Goal: Task Accomplishment & Management: Manage account settings

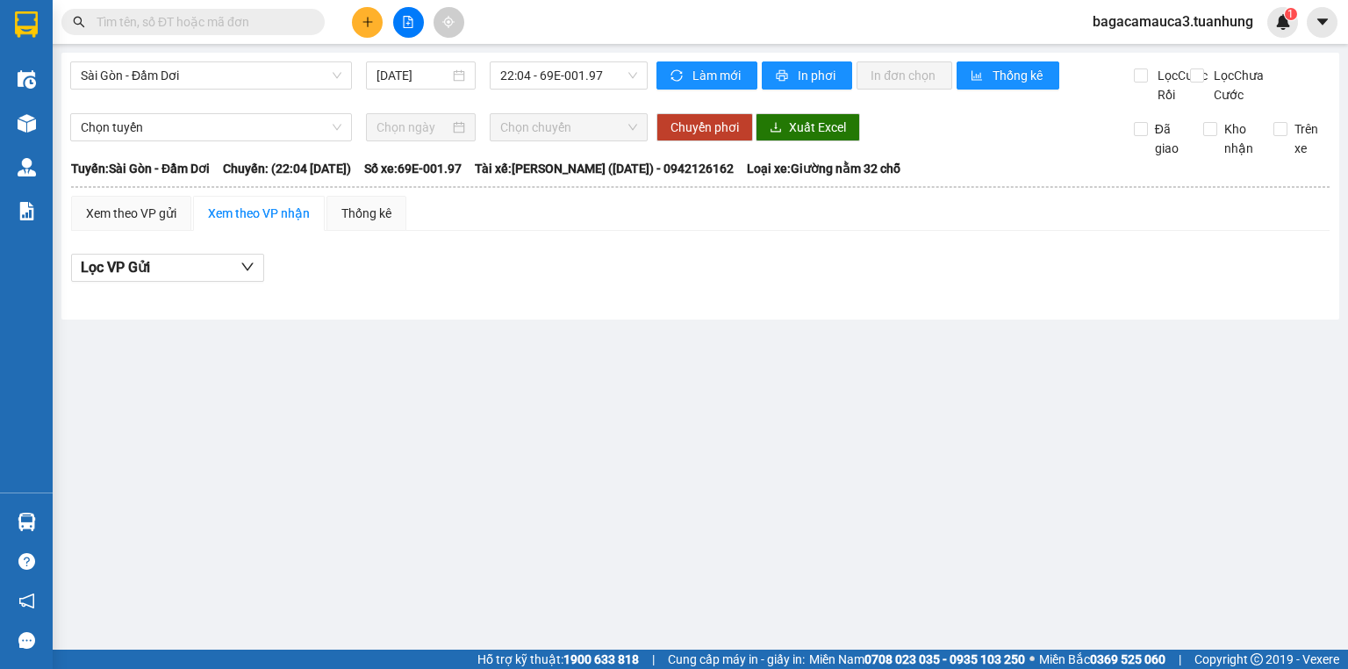
click at [1159, 19] on span "bagacamauca3.tuanhung" at bounding box center [1173, 22] width 189 height 22
click at [1153, 46] on span "Đăng xuất" at bounding box center [1182, 54] width 150 height 19
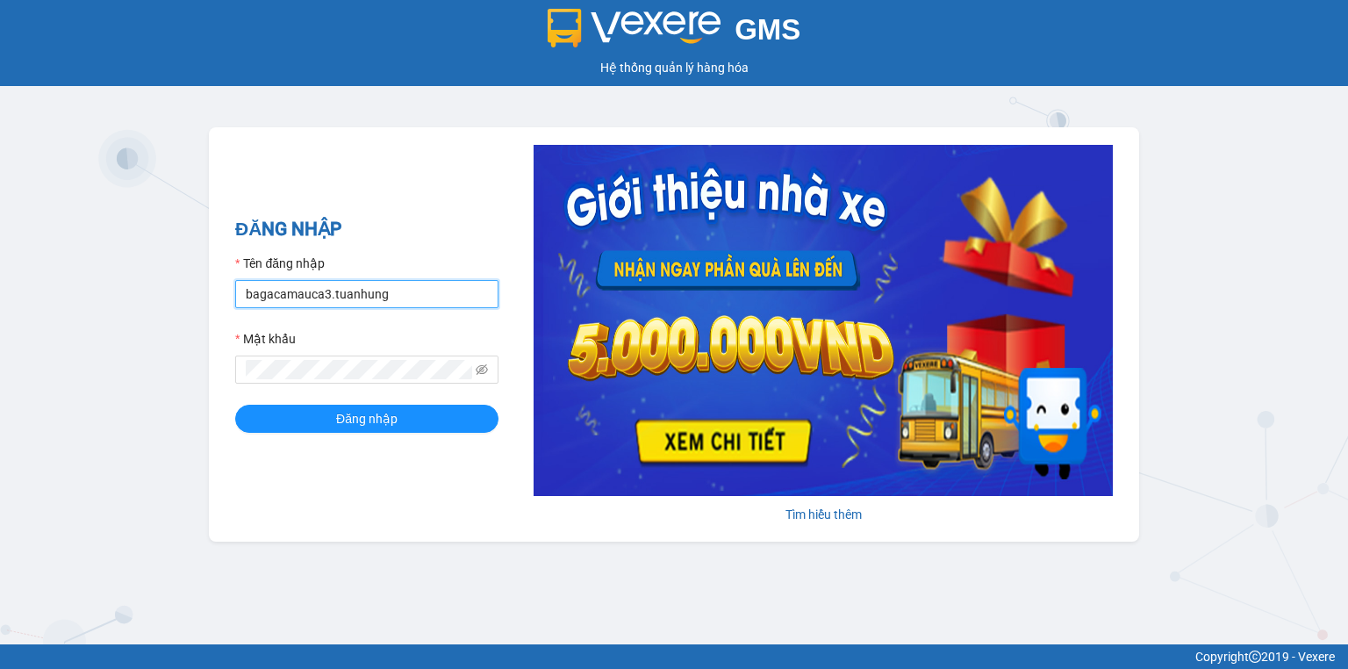
drag, startPoint x: 435, startPoint y: 285, endPoint x: 435, endPoint y: 306, distance: 20.2
click at [435, 285] on input "bagacamauca3.tuanhung" at bounding box center [366, 294] width 263 height 28
type input "bagacamauca1.tuanhung"
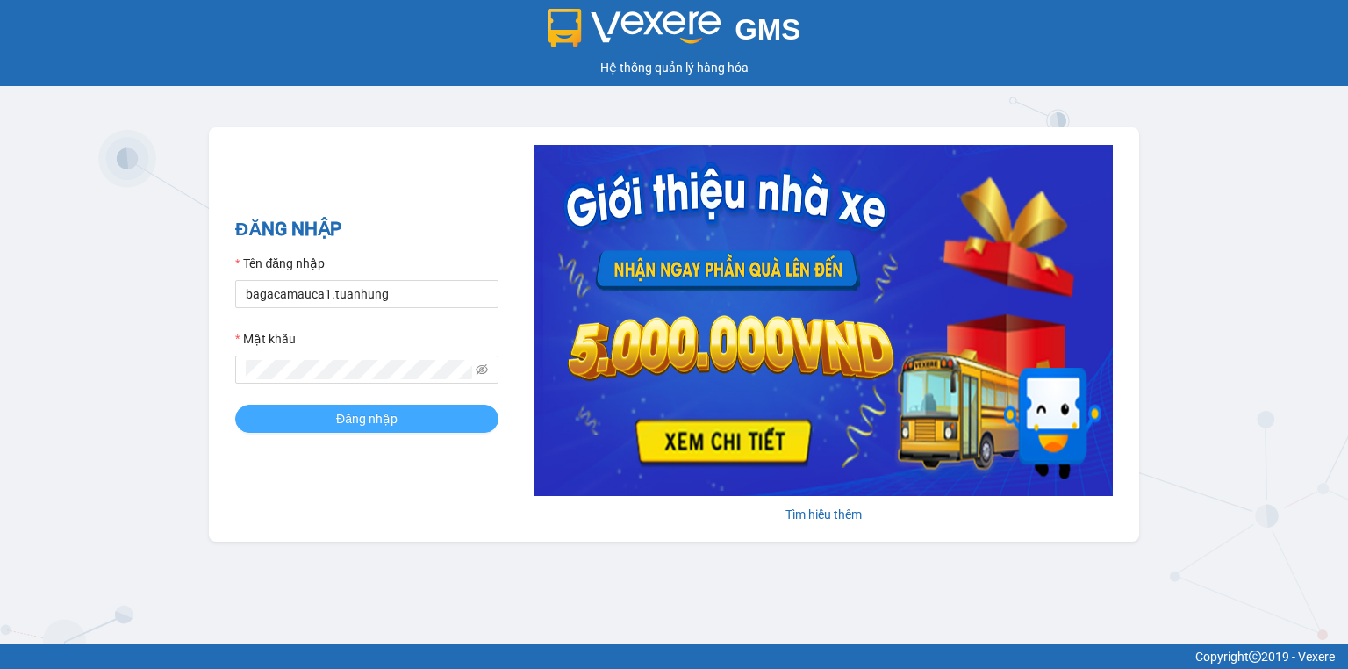
click at [434, 413] on button "Đăng nhập" at bounding box center [366, 419] width 263 height 28
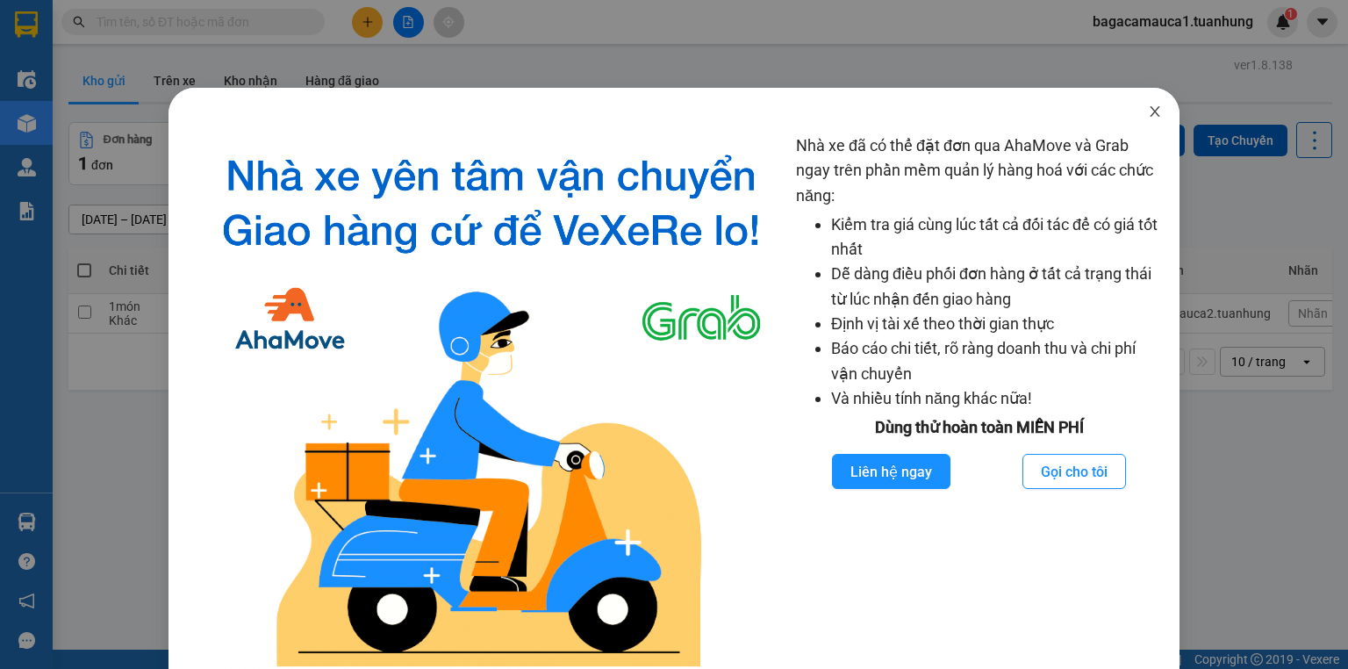
click at [1148, 115] on icon "close" at bounding box center [1155, 111] width 14 height 14
